Goal: Information Seeking & Learning: Learn about a topic

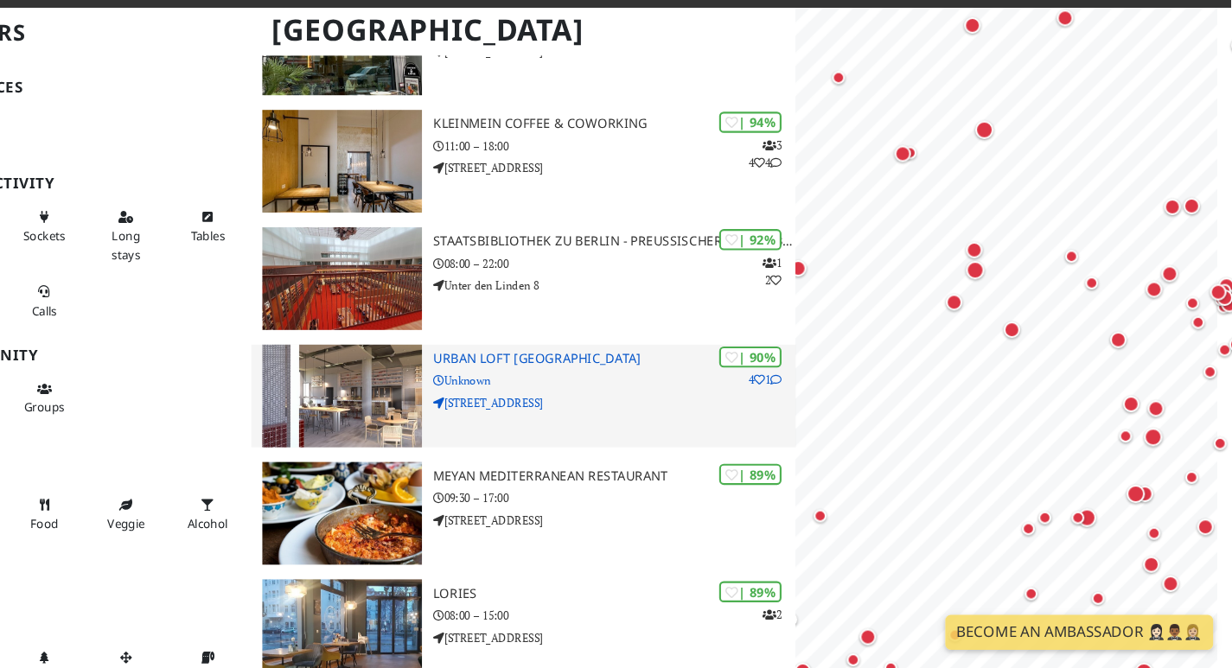
scroll to position [215, 0]
click at [562, 383] on h3 "URBAN LOFT [GEOGRAPHIC_DATA]" at bounding box center [650, 376] width 342 height 15
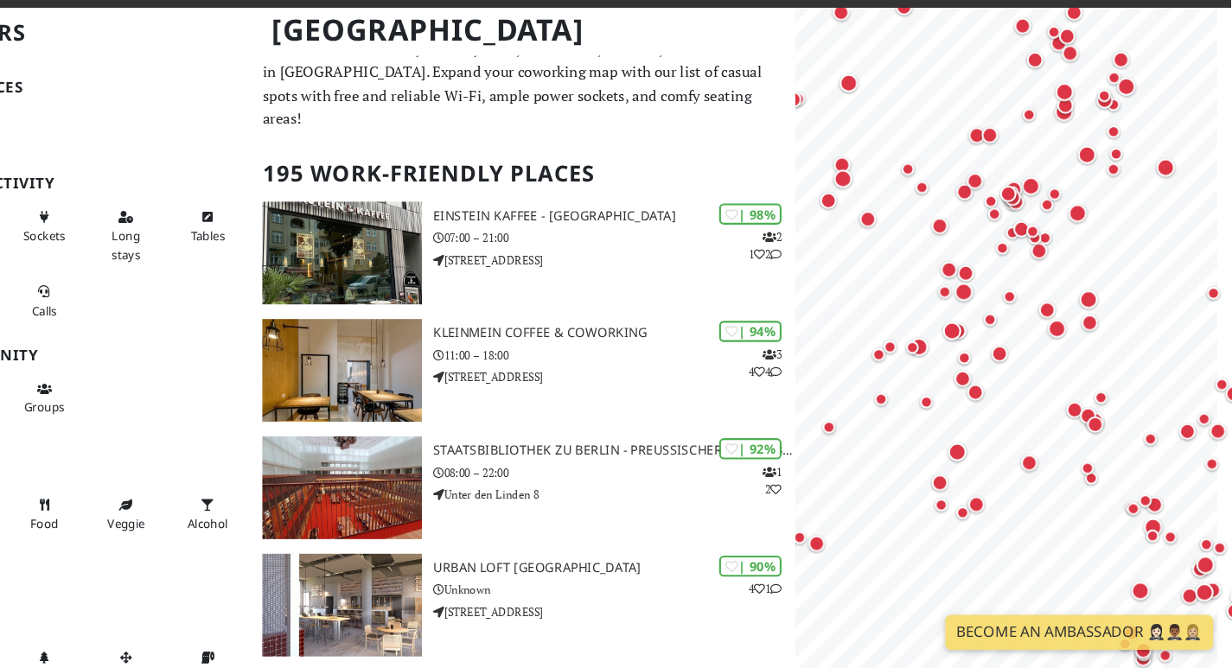
scroll to position [18, 0]
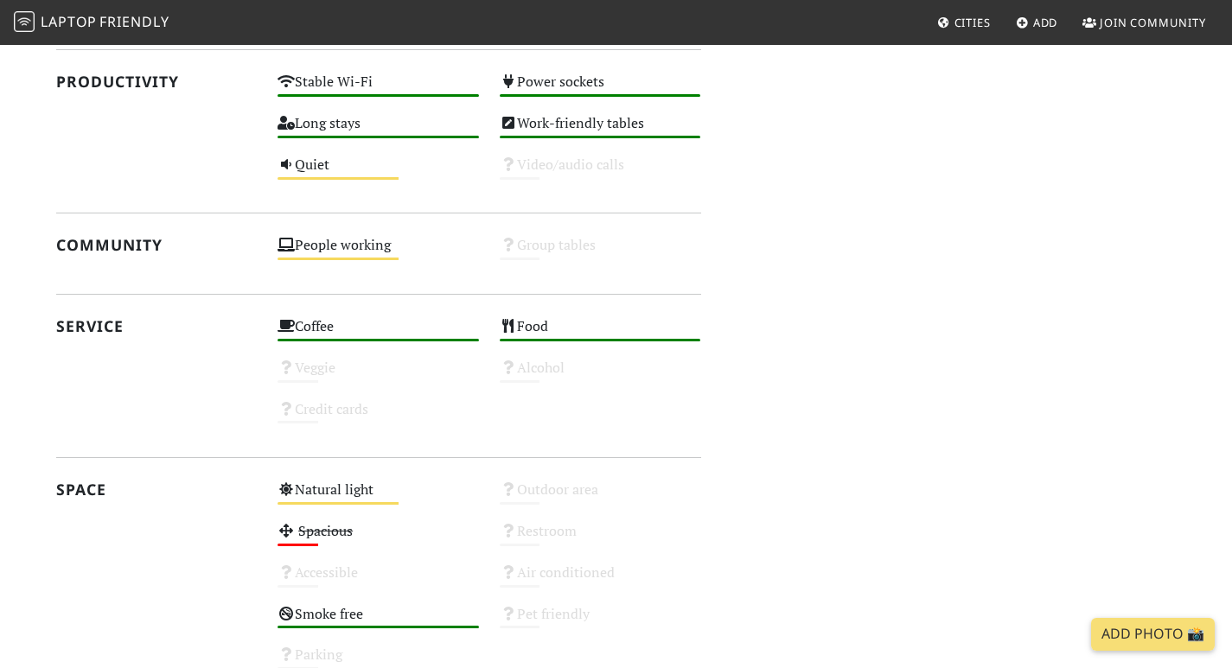
scroll to position [1177, 0]
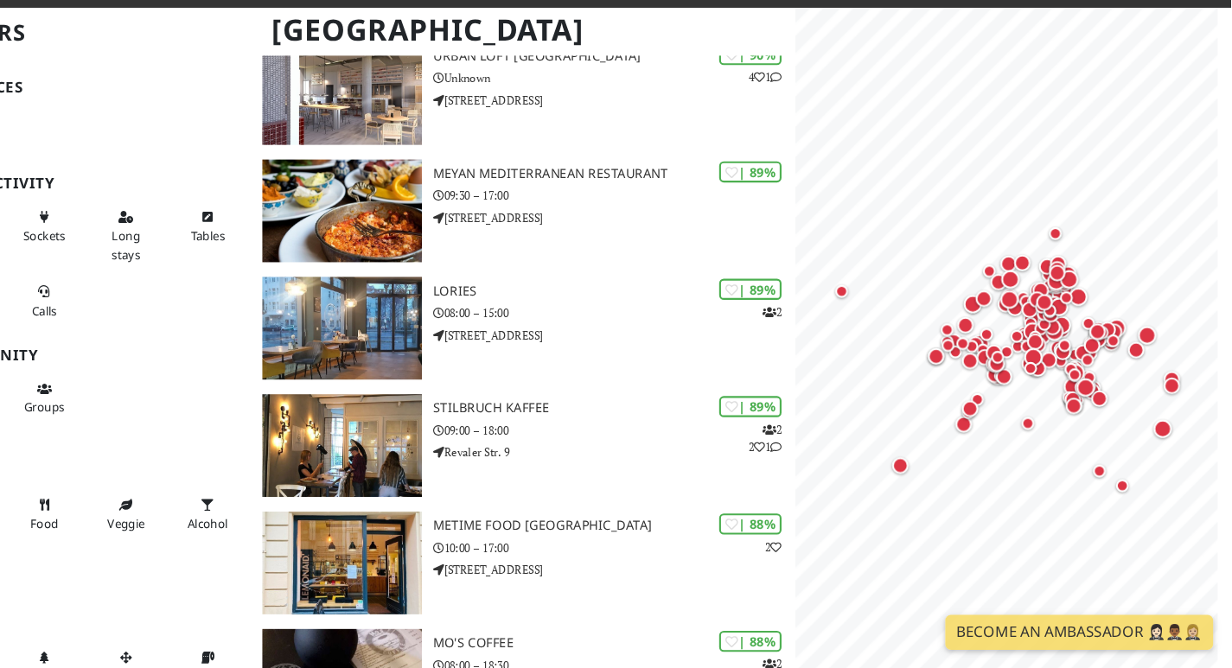
scroll to position [517, 0]
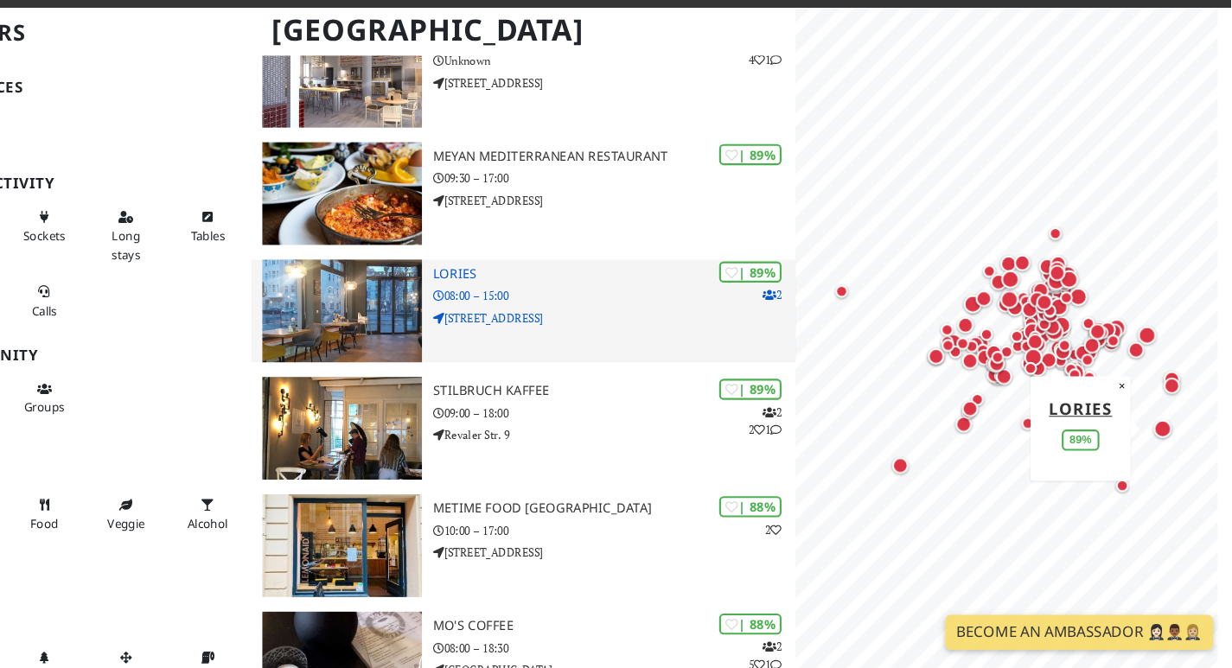
click at [500, 304] on h3 "Lories" at bounding box center [650, 296] width 342 height 15
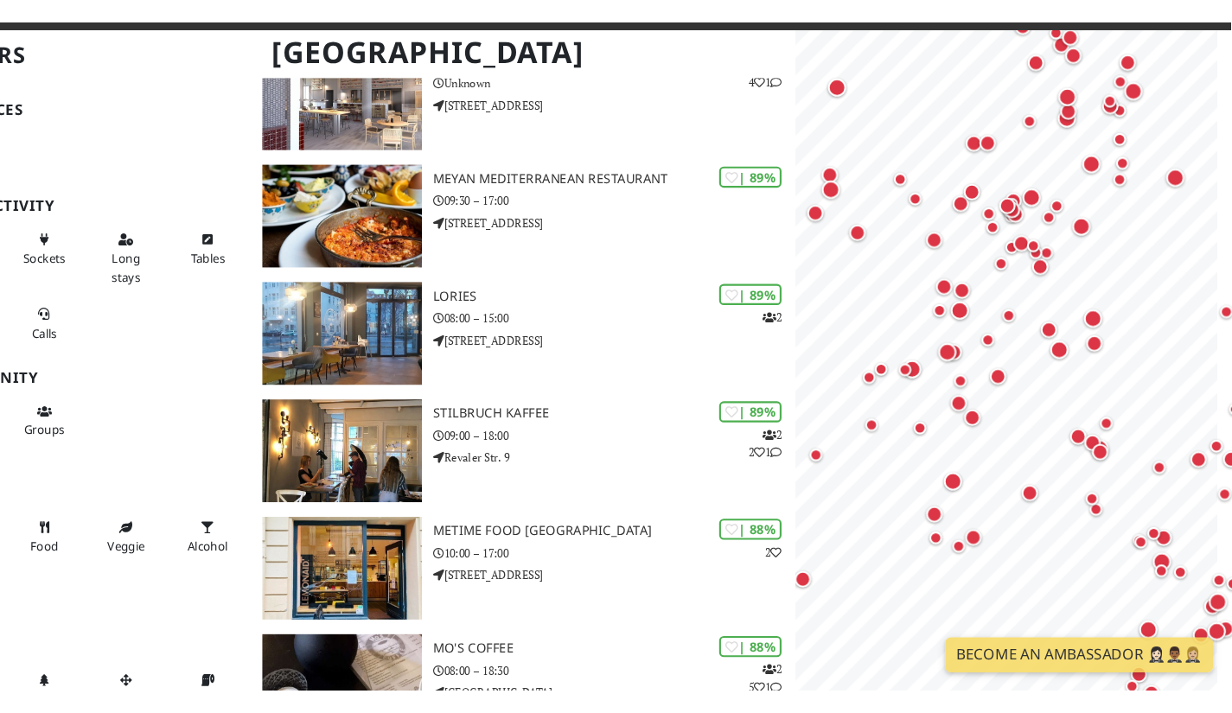
scroll to position [517, 0]
